Goal: Navigation & Orientation: Find specific page/section

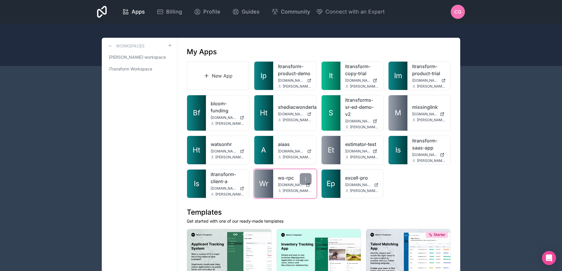
click at [292, 183] on span "[DOMAIN_NAME]" at bounding box center [290, 185] width 25 height 5
drag, startPoint x: 399, startPoint y: 207, endPoint x: 265, endPoint y: 179, distance: 136.1
click at [435, 194] on div "New App Ip itransform-product-demo [DOMAIN_NAME] [PERSON_NAME][DOMAIN_NAME][EMA…" at bounding box center [319, 129] width 264 height 137
